Goal: Transaction & Acquisition: Purchase product/service

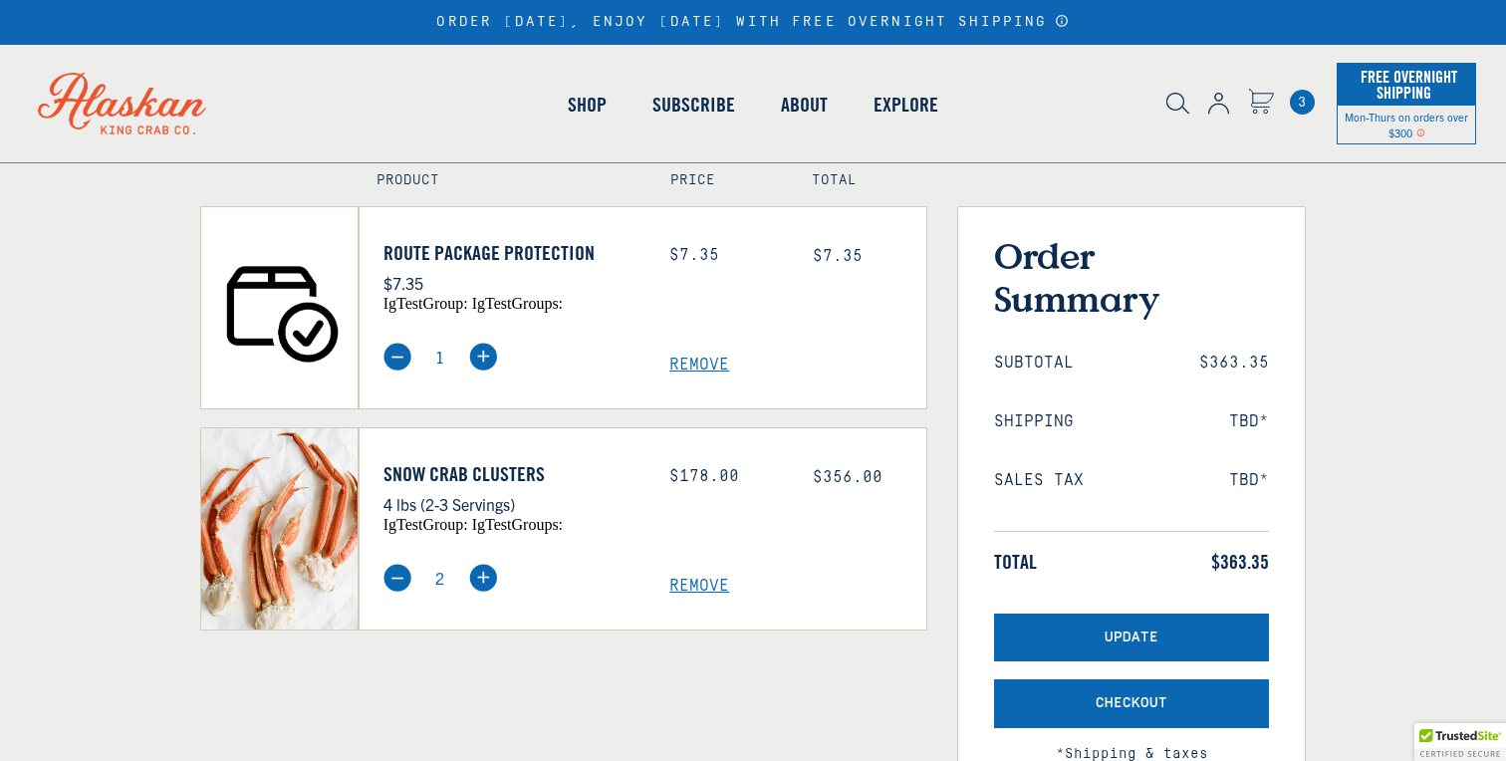
scroll to position [256, 0]
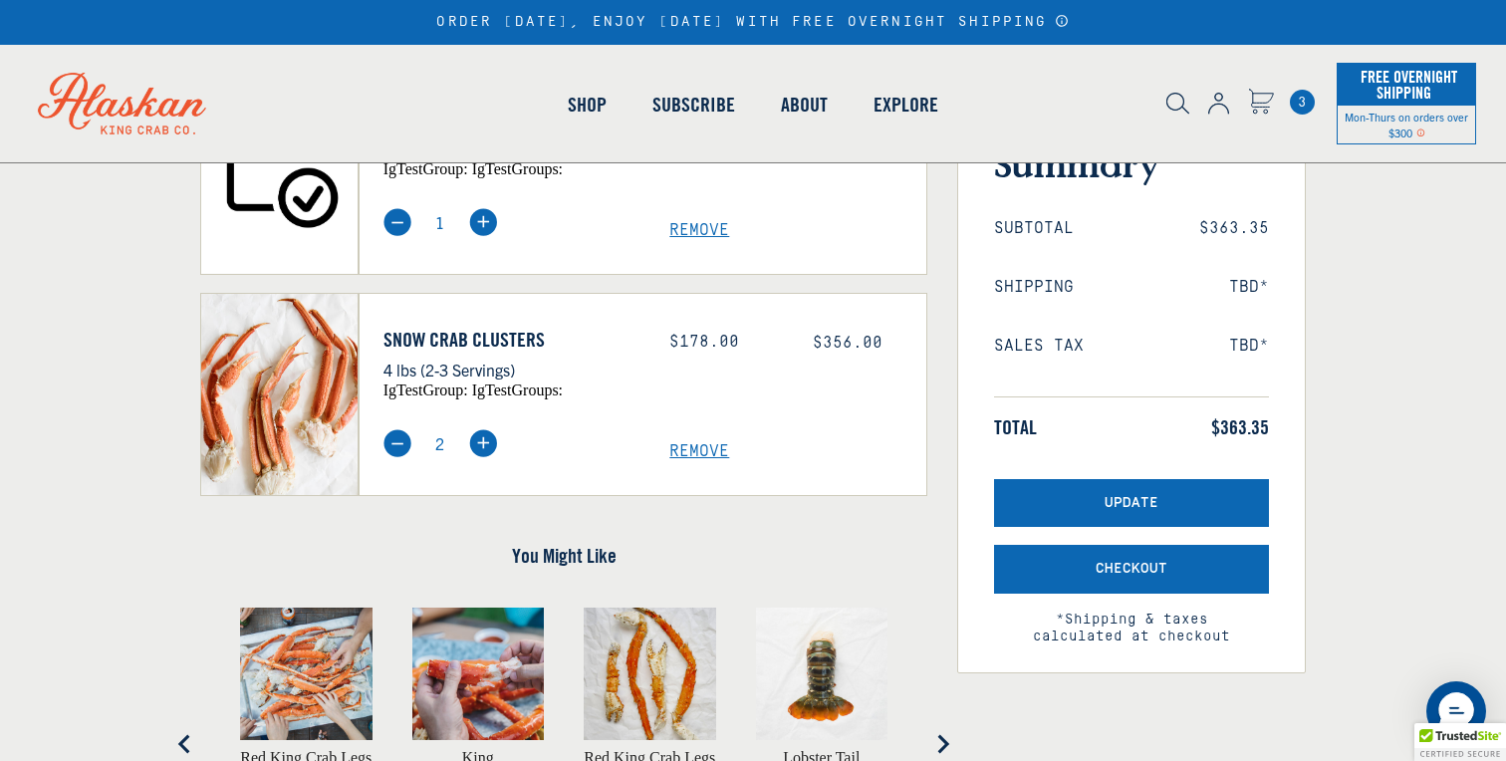
click at [388, 441] on img at bounding box center [398, 443] width 28 height 28
type input "1"
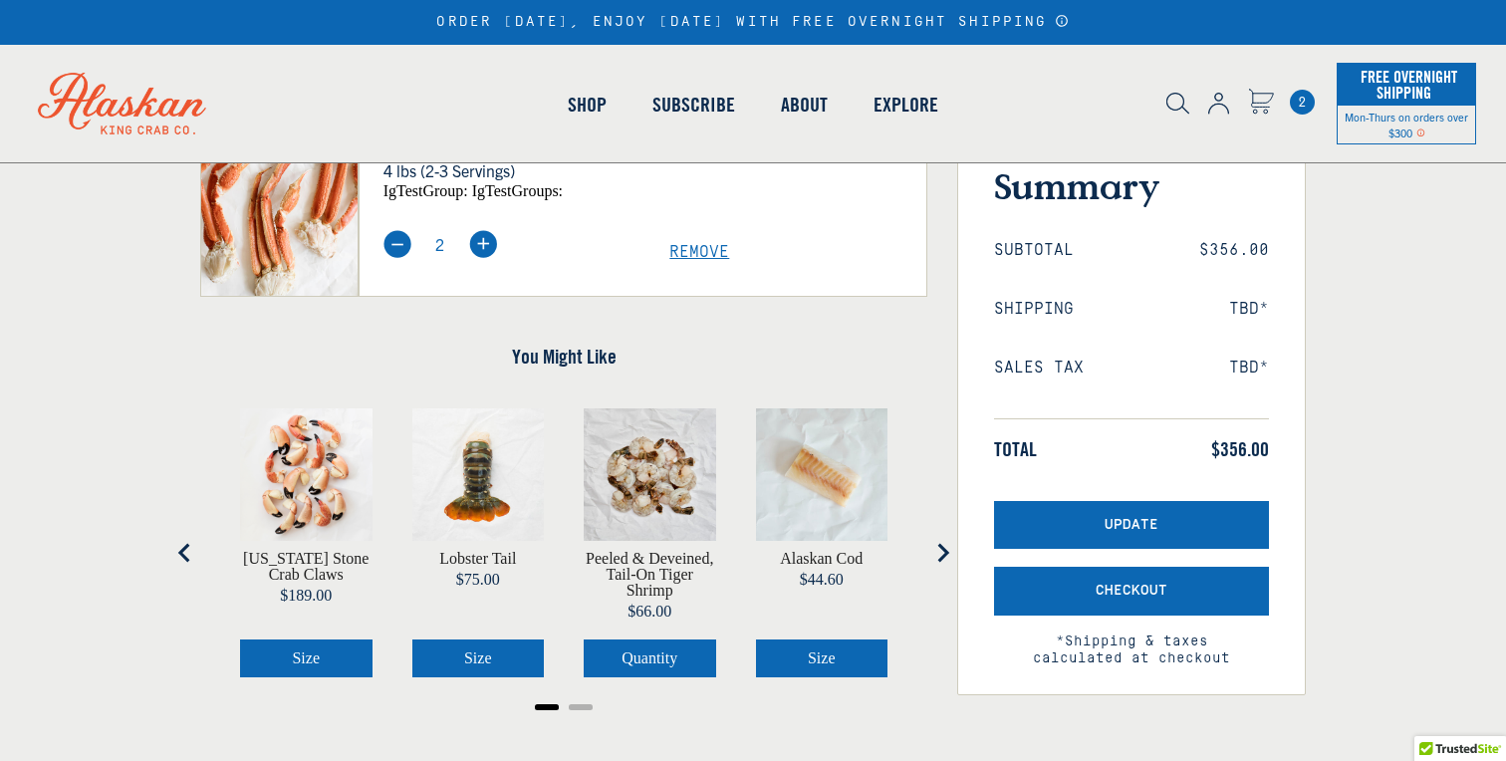
scroll to position [224, 0]
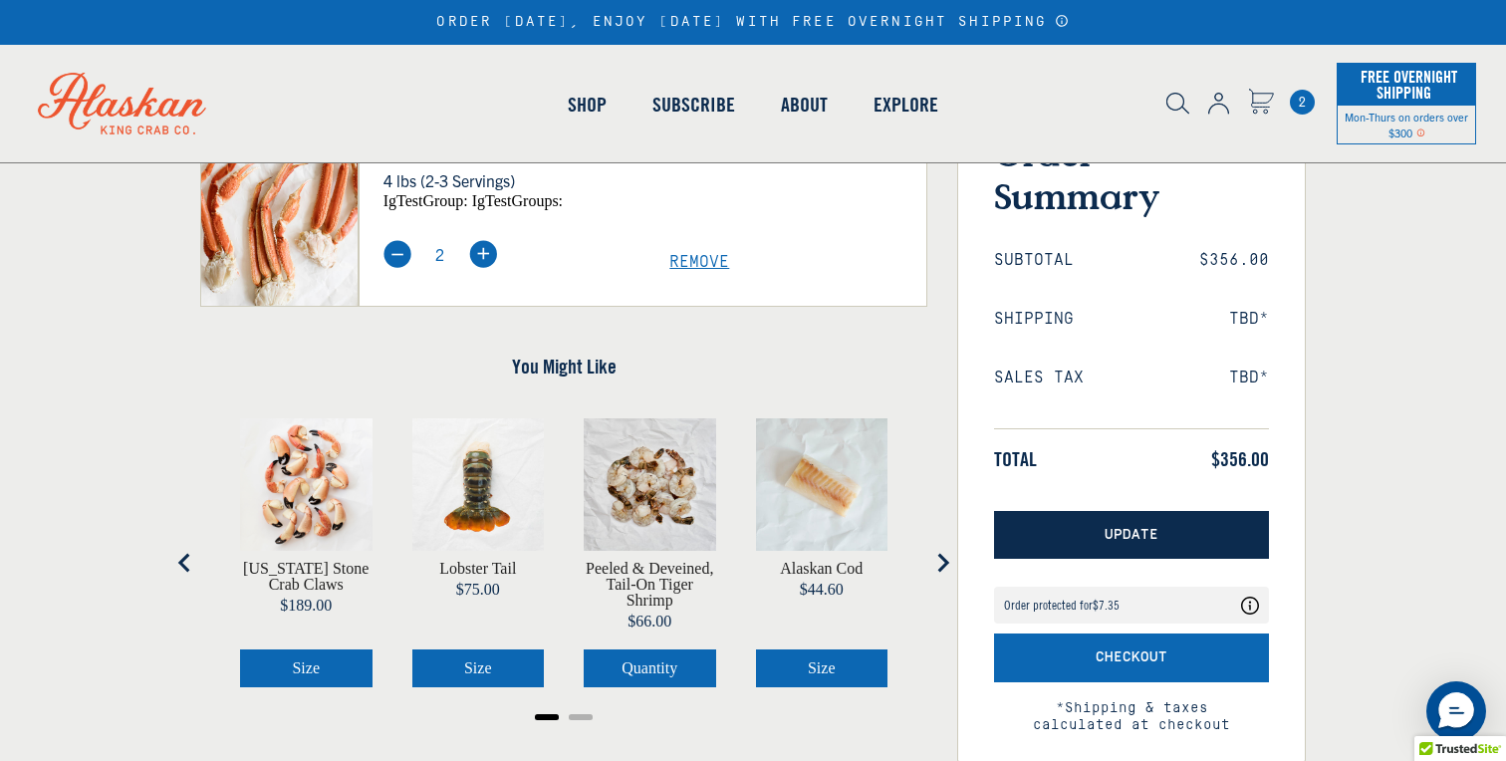
click at [1071, 532] on button "Update" at bounding box center [1131, 535] width 275 height 49
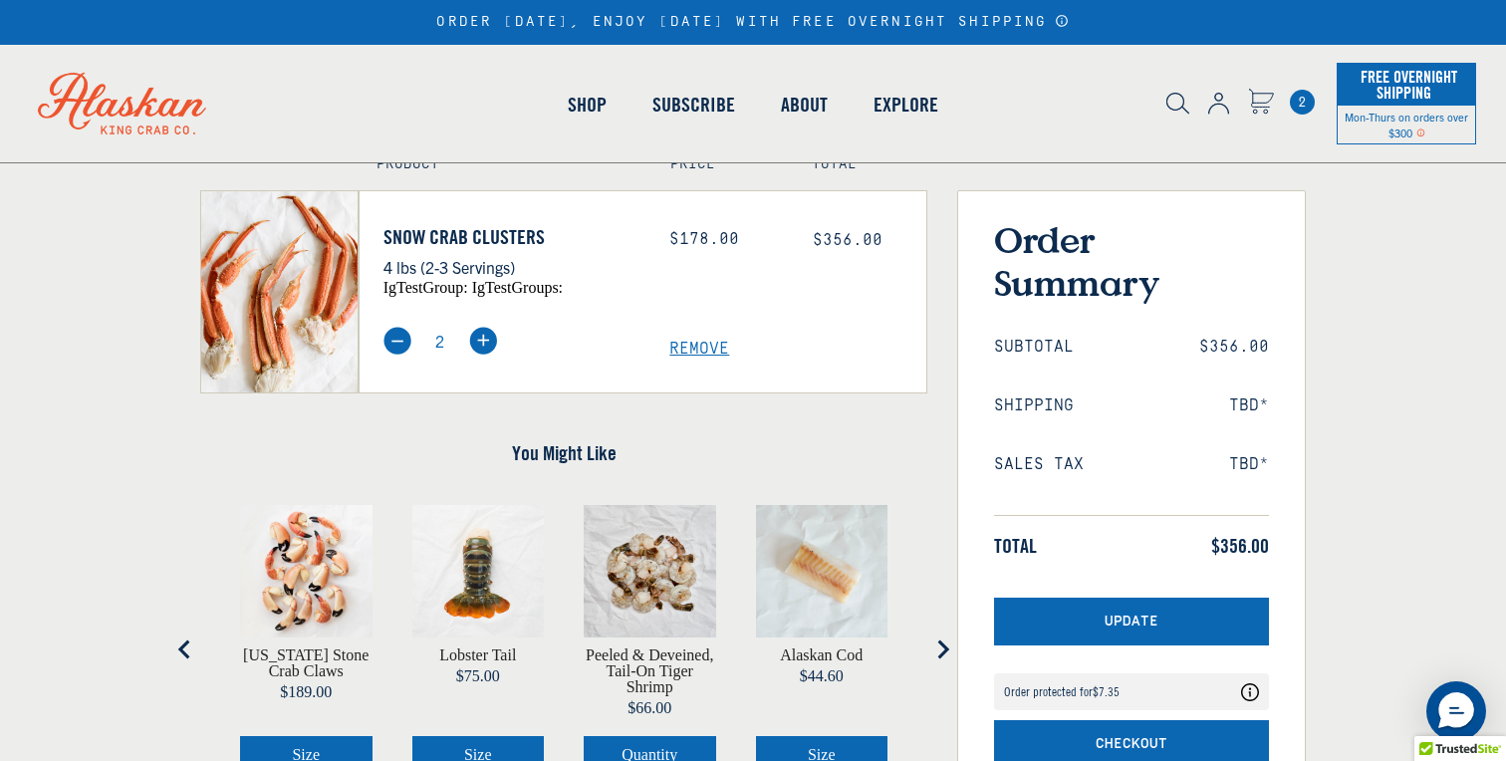
click at [406, 345] on img at bounding box center [398, 341] width 28 height 28
type input "1"
click at [706, 420] on div "You Might Like Florida Stone Crab Claws Price $189.00 Size Lobster Tail Price $…" at bounding box center [563, 627] width 727 height 432
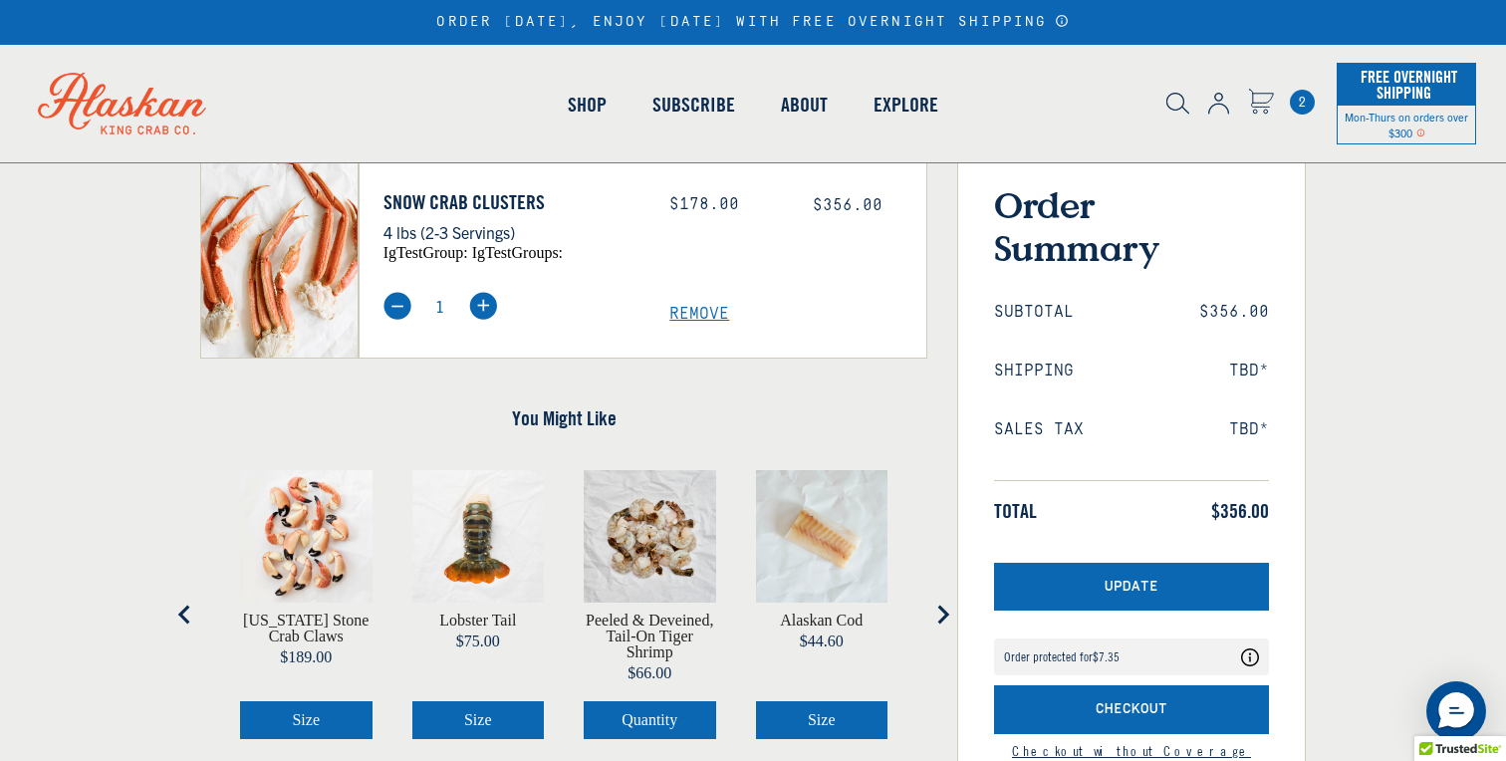
scroll to position [194, 0]
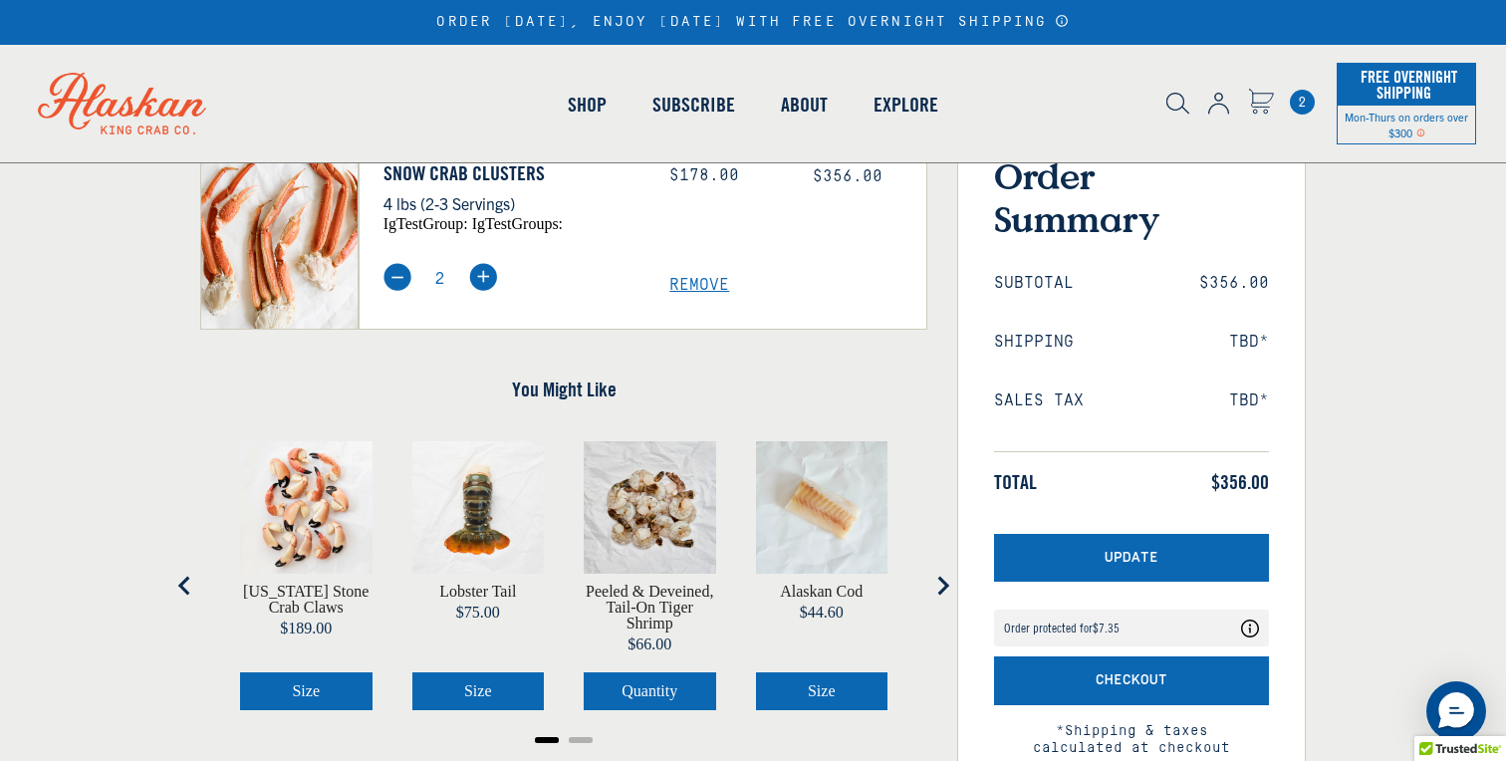
click at [401, 281] on img at bounding box center [398, 277] width 28 height 28
type input "1"
click at [1202, 587] on div "Update Order protected for $7.35 Your order is protected for $7.35 See what's i…" at bounding box center [1131, 632] width 275 height 196
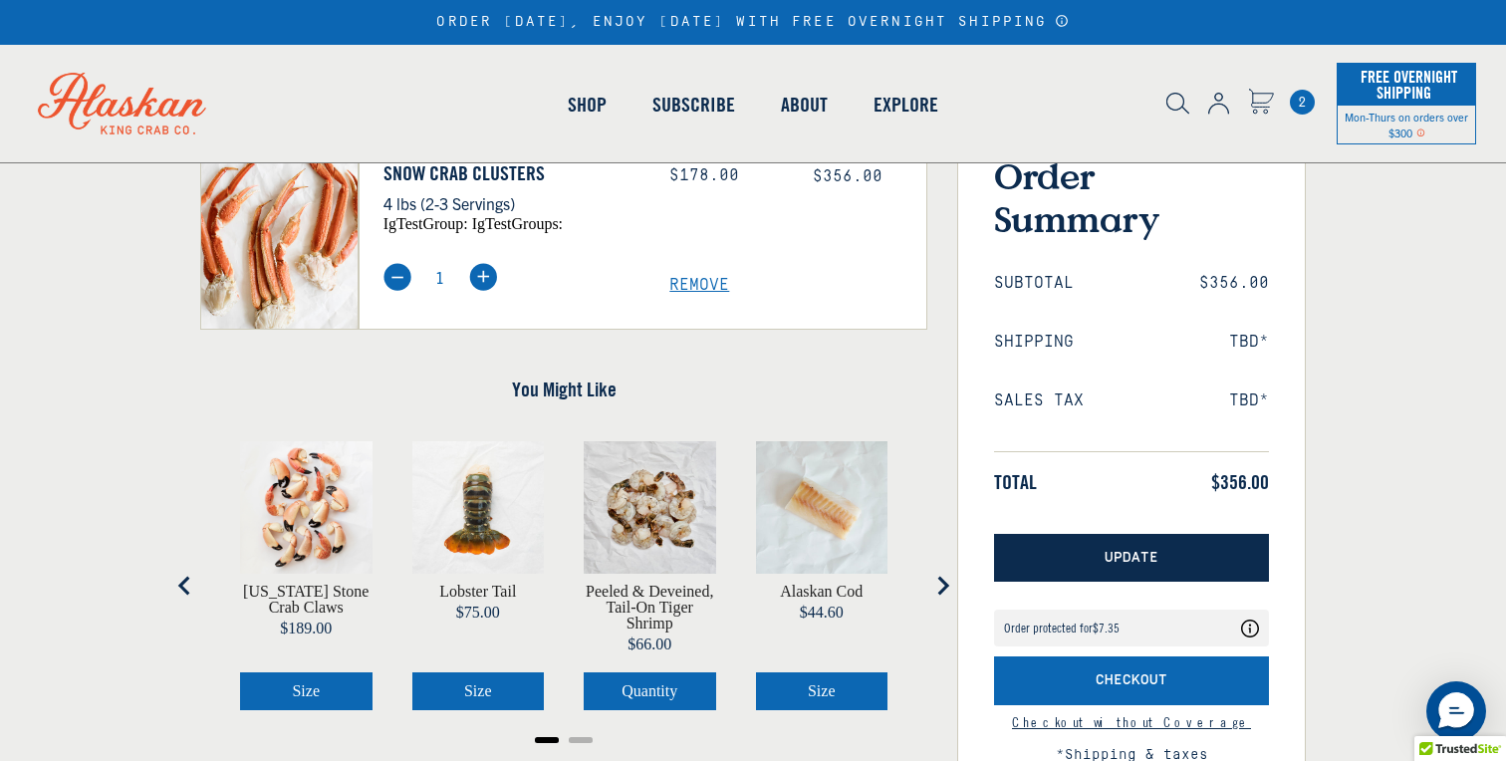
click at [1193, 569] on button "Update" at bounding box center [1131, 558] width 275 height 49
